Goal: Transaction & Acquisition: Purchase product/service

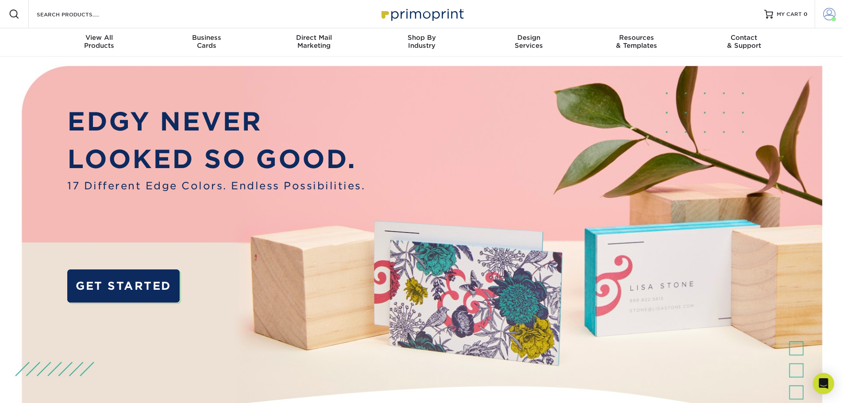
click at [825, 14] on span at bounding box center [829, 14] width 12 height 12
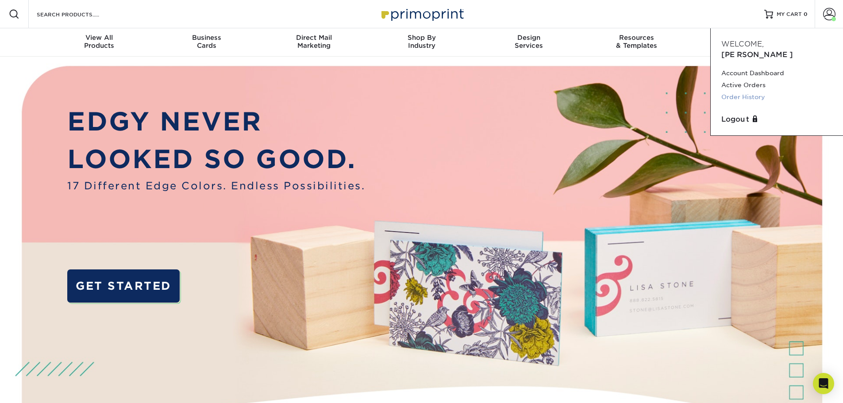
click at [749, 91] on link "Order History" at bounding box center [776, 97] width 111 height 12
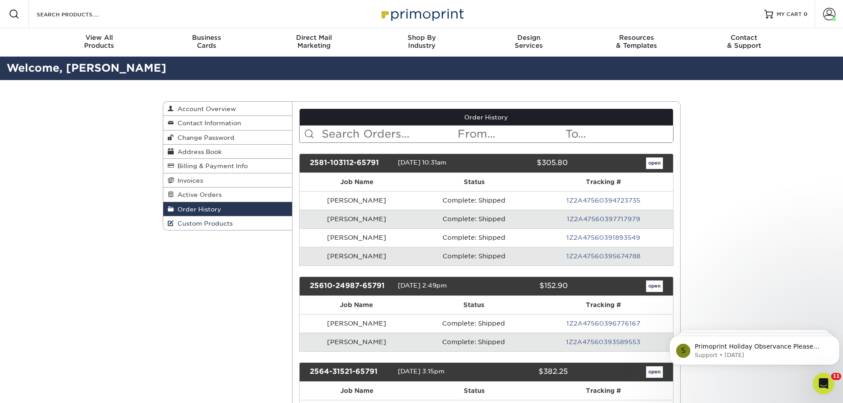
click at [196, 226] on span "Custom Products" at bounding box center [203, 223] width 59 height 7
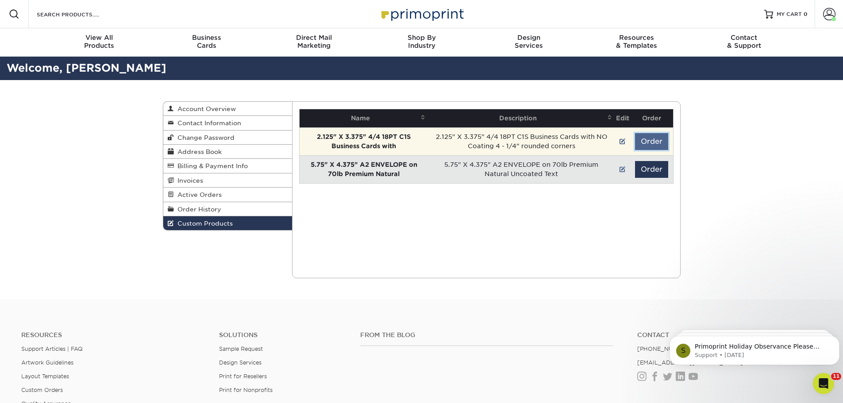
click at [647, 136] on button "Order" at bounding box center [651, 141] width 33 height 17
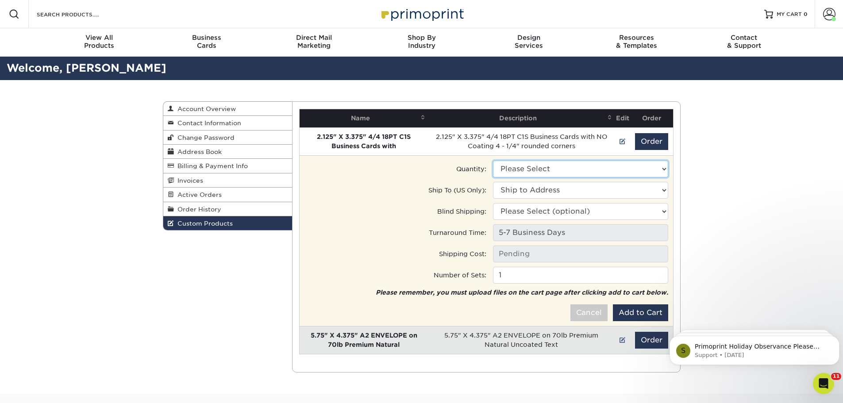
click at [608, 172] on select "Please Select 250 - $63.00" at bounding box center [580, 169] width 175 height 17
select select "0"
click at [493, 161] on select "Please Select 250 - $63.00" at bounding box center [580, 169] width 175 height 17
type input "Ground: $13.45"
click at [587, 190] on select "Ship to Address [STREET_ADDRESS]" at bounding box center [580, 190] width 175 height 17
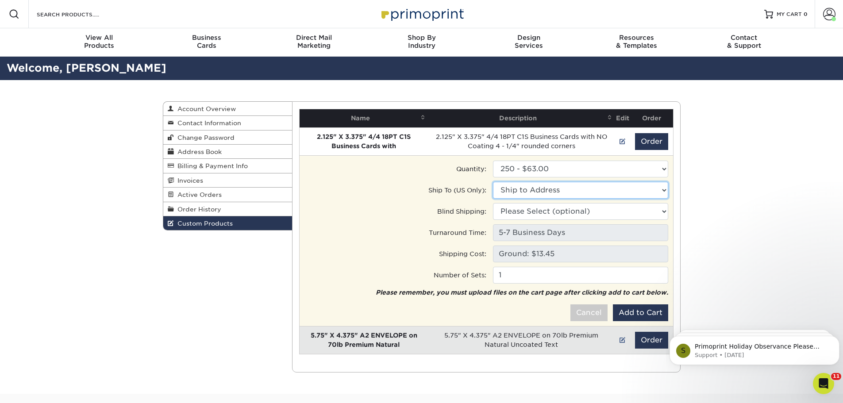
select select "43961"
click at [493, 182] on select "Ship to Address [STREET_ADDRESS] • [STREET_ADDRESS]" at bounding box center [580, 190] width 175 height 17
click at [631, 310] on button "Add to Cart" at bounding box center [640, 312] width 55 height 17
click at [630, 315] on button "Add to Cart" at bounding box center [640, 312] width 55 height 17
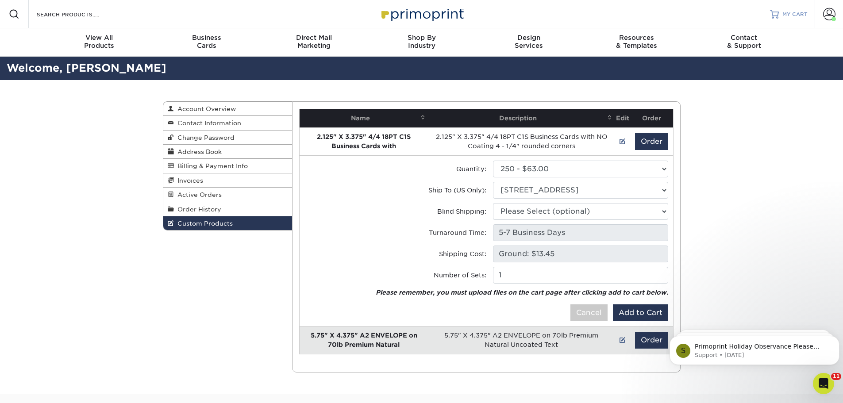
click at [792, 13] on span "MY CART" at bounding box center [794, 15] width 25 height 8
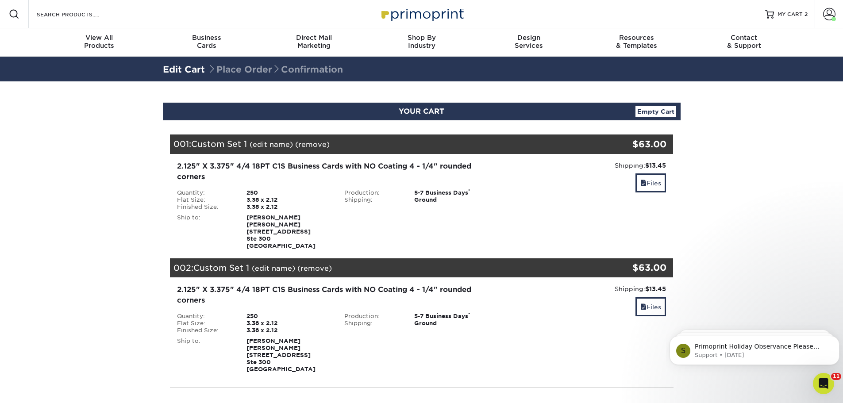
click at [271, 143] on link "(edit name)" at bounding box center [270, 144] width 43 height 8
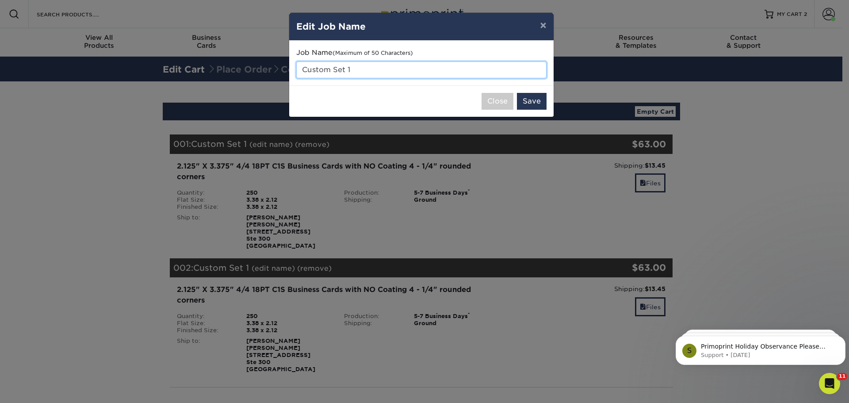
click at [368, 70] on input "Custom Set 1" at bounding box center [421, 69] width 250 height 17
type input "C"
type input "Bearett Martin"
click at [535, 100] on button "Save" at bounding box center [532, 101] width 30 height 17
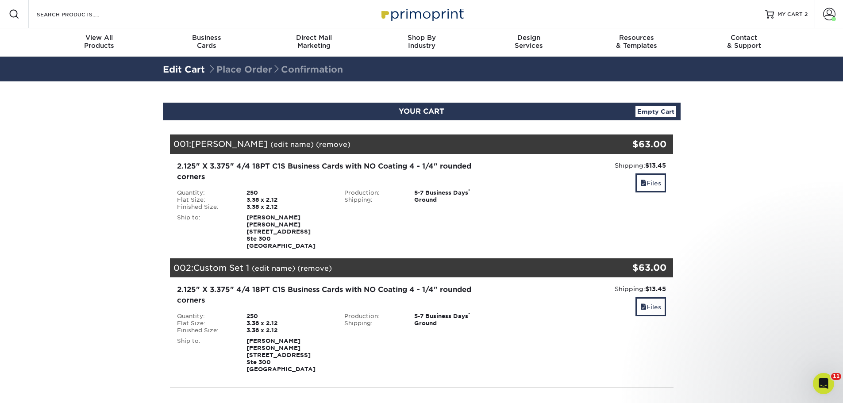
click at [295, 266] on link "(edit name)" at bounding box center [273, 268] width 43 height 8
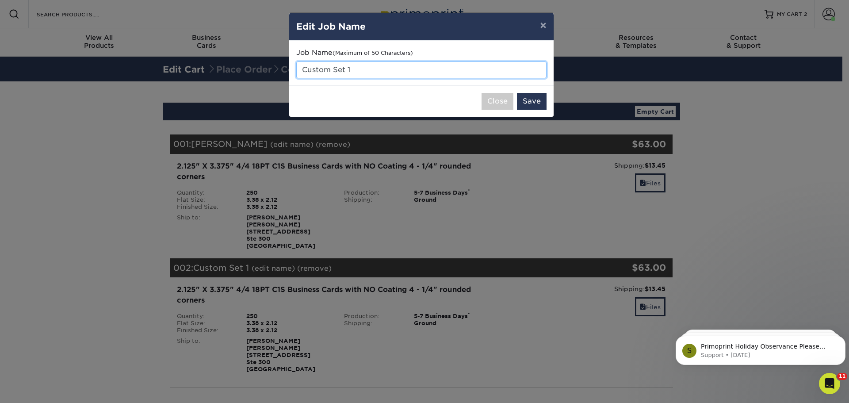
drag, startPoint x: 362, startPoint y: 72, endPoint x: 265, endPoint y: 68, distance: 96.9
click at [265, 68] on div "× Edit Job Name Job Name (Maximum of 50 Characters) Custom Set 1 Close Save" at bounding box center [424, 201] width 849 height 403
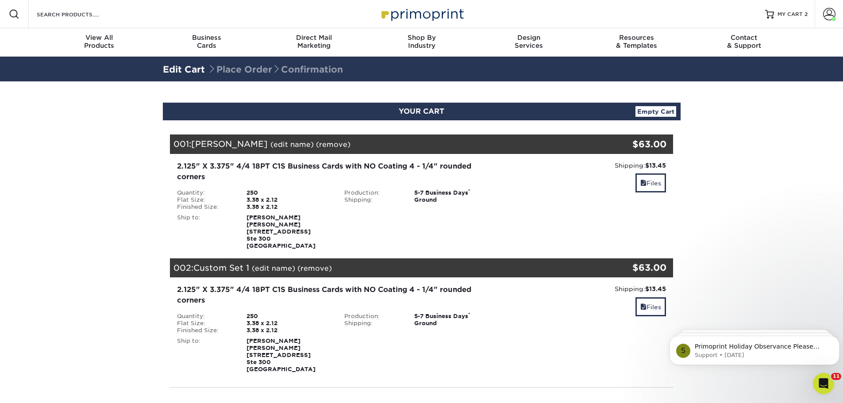
click at [271, 272] on div "002: Custom Set 1 (edit name) (remove) Are you sure you want to remove this pro…" at bounding box center [379, 267] width 419 height 19
click at [284, 268] on link "(edit name)" at bounding box center [273, 268] width 43 height 8
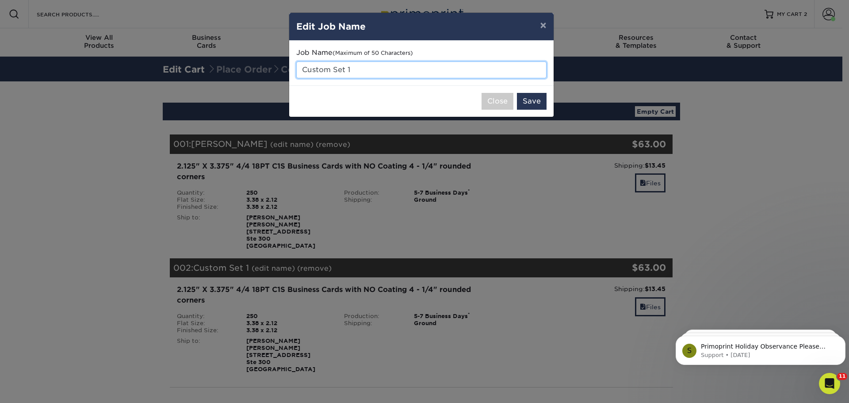
click at [373, 71] on input "Custom Set 1" at bounding box center [421, 69] width 250 height 17
type input "C"
type input "[PERSON_NAME]"
click at [530, 102] on button "Save" at bounding box center [532, 101] width 30 height 17
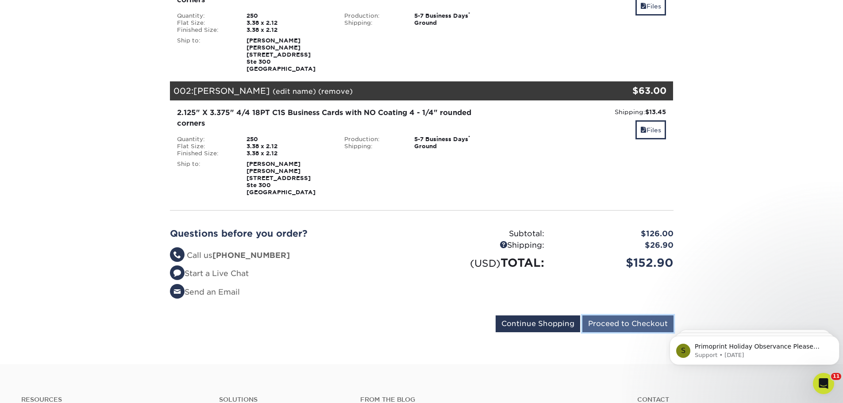
click at [626, 327] on input "Proceed to Checkout" at bounding box center [627, 323] width 91 height 17
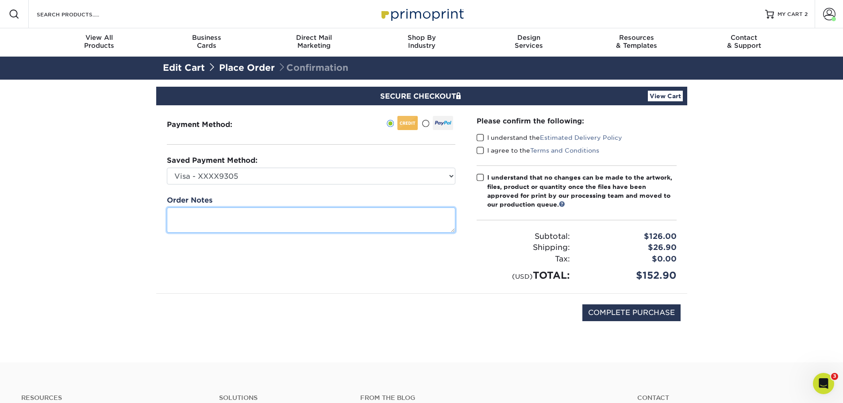
click at [214, 216] on textarea at bounding box center [311, 219] width 288 height 25
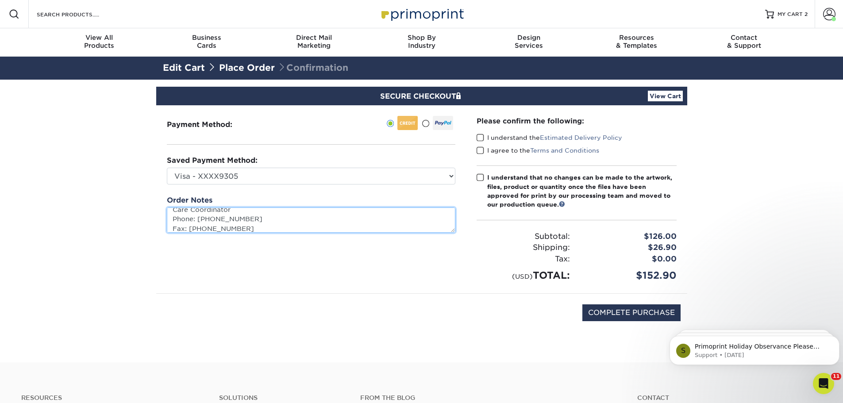
scroll to position [25, 0]
click at [312, 226] on textarea "Bearett Martin, LSW Care Coordinator Phone: 6512337575 Fax: 7635877781 Bearett.…" at bounding box center [311, 219] width 288 height 25
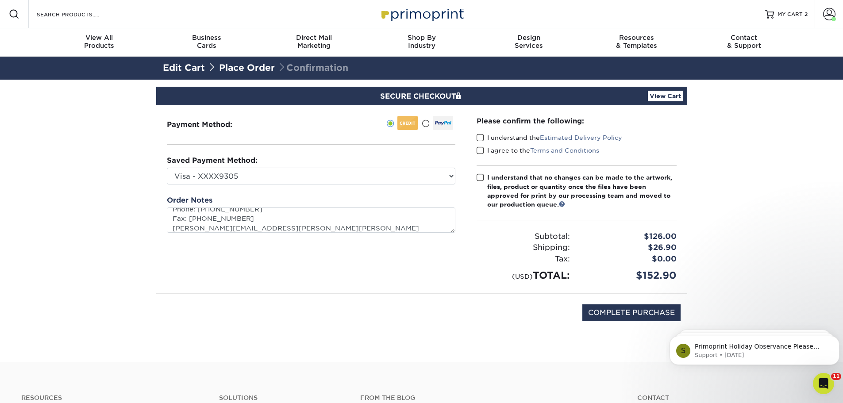
type textarea "Bearett Martin, LSW Care Coordinator Phone: 6512337575 Fax: 7635877781 Bearett.…"
click at [479, 137] on span at bounding box center [480, 138] width 8 height 8
click at [0, 0] on input "I understand the Estimated Delivery Policy" at bounding box center [0, 0] width 0 height 0
click at [479, 153] on span at bounding box center [480, 150] width 8 height 8
click at [0, 0] on input "I agree to the Terms and Conditions" at bounding box center [0, 0] width 0 height 0
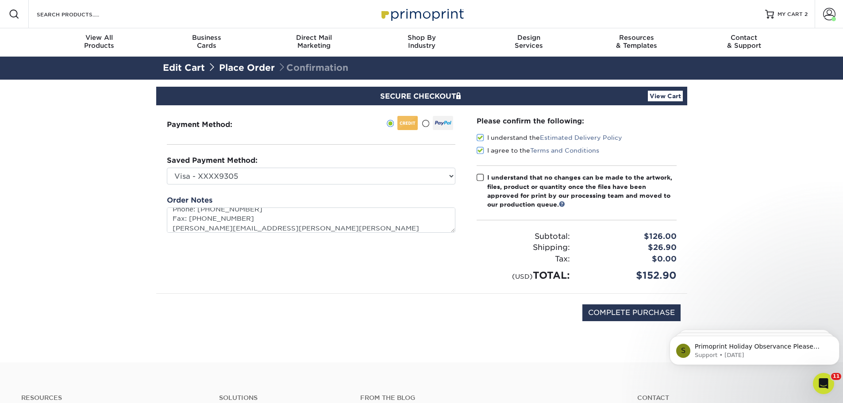
click at [479, 178] on span at bounding box center [480, 177] width 8 height 8
click at [0, 0] on input "I understand that no changes can be made to the artwork, files, product or quan…" at bounding box center [0, 0] width 0 height 0
drag, startPoint x: 623, startPoint y: 311, endPoint x: 618, endPoint y: 311, distance: 4.9
click at [622, 311] on input "COMPLETE PURCHASE" at bounding box center [631, 312] width 98 height 17
type input "PROCESSING, PLEASE WAIT..."
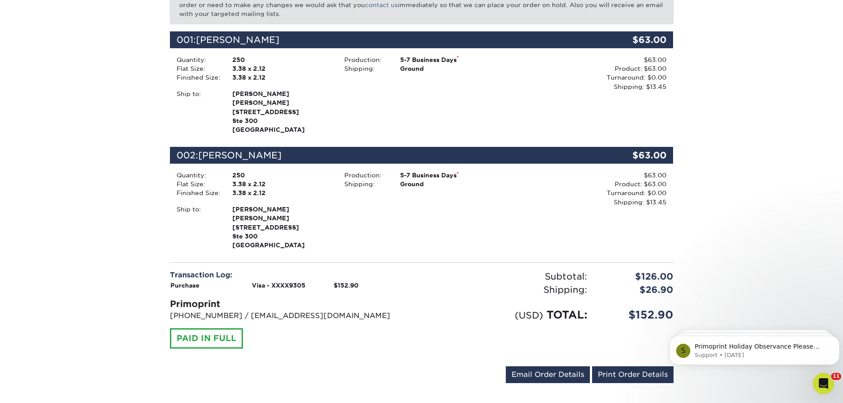
scroll to position [177, 0]
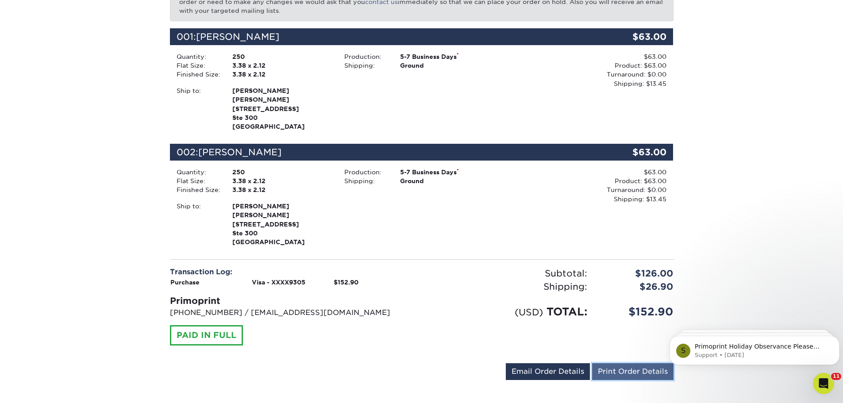
click at [601, 368] on link "Print Order Details" at bounding box center [632, 371] width 81 height 17
